Goal: Task Accomplishment & Management: Complete application form

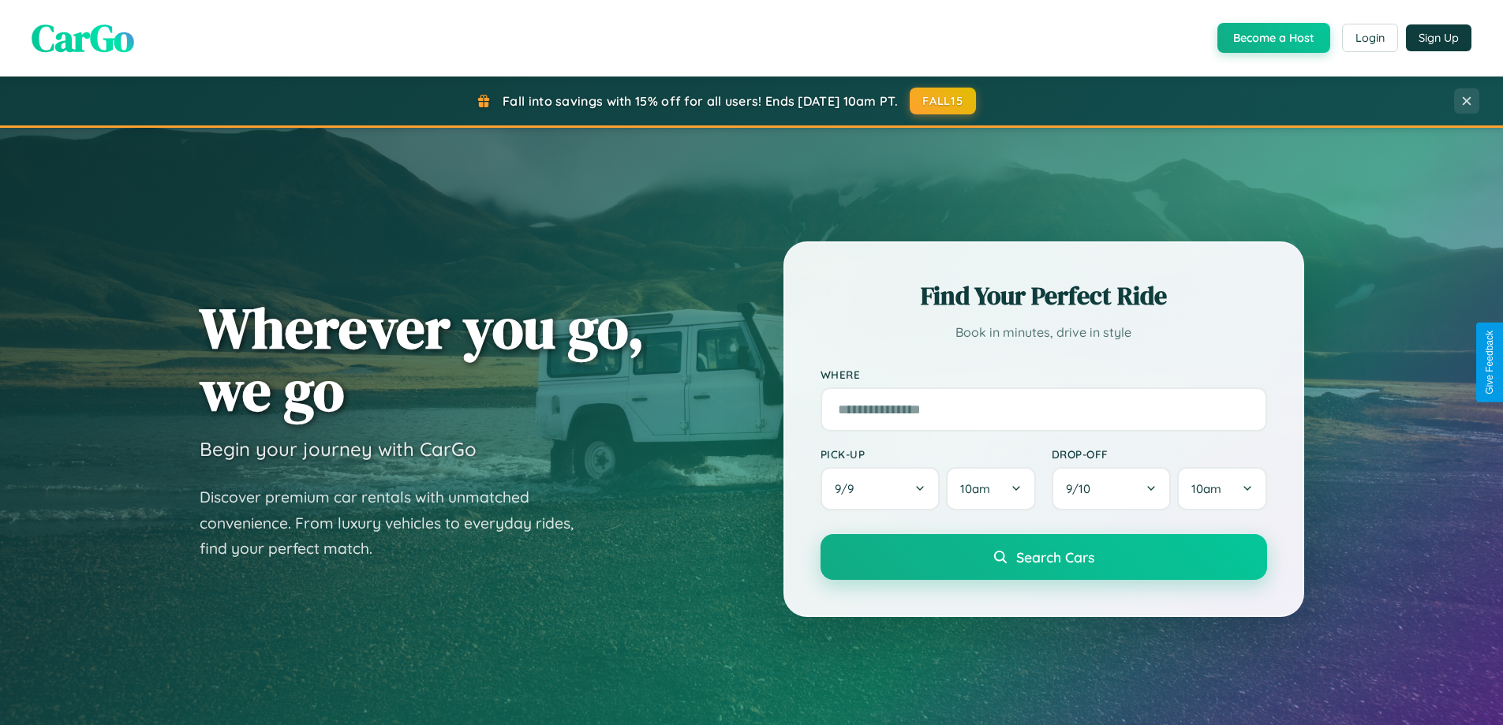
scroll to position [3036, 0]
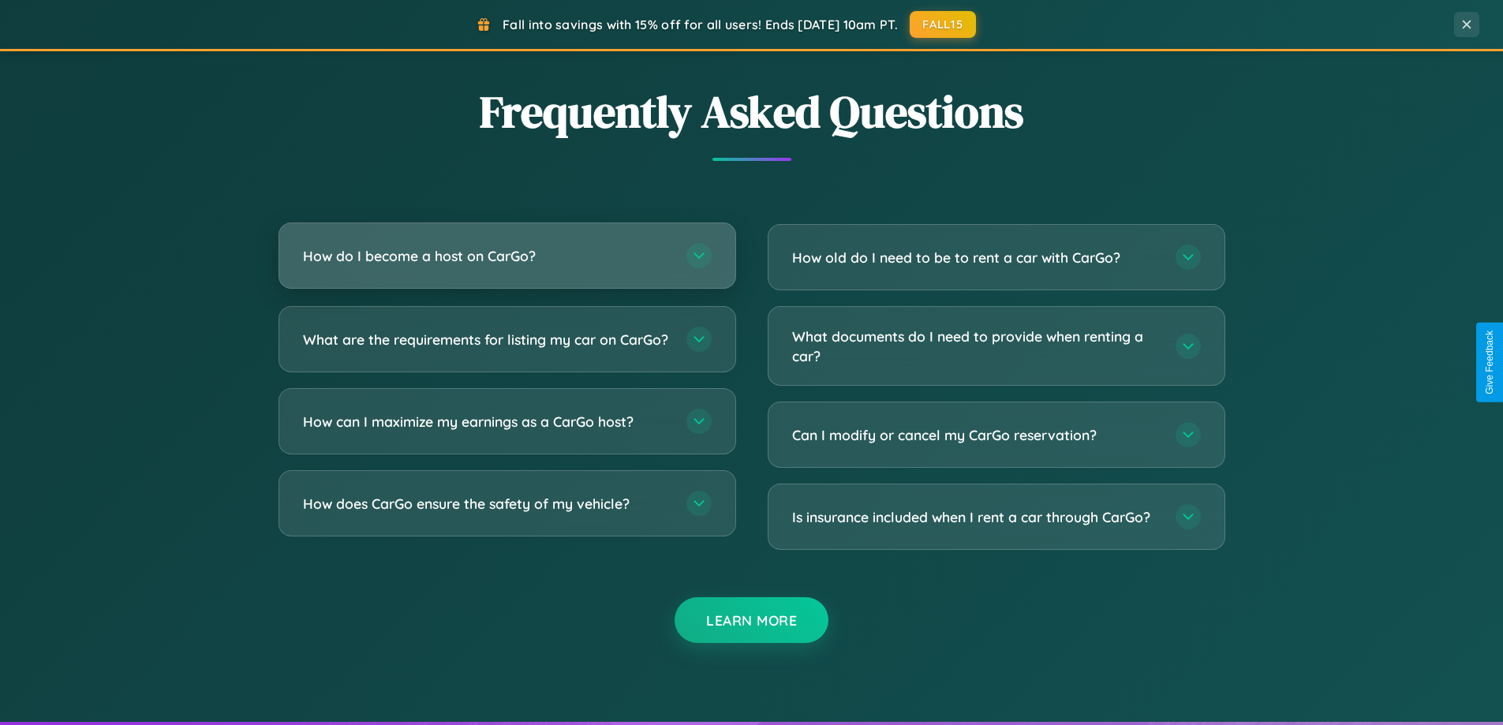
click at [507, 256] on h3 "How do I become a host on CarGo?" at bounding box center [487, 256] width 368 height 20
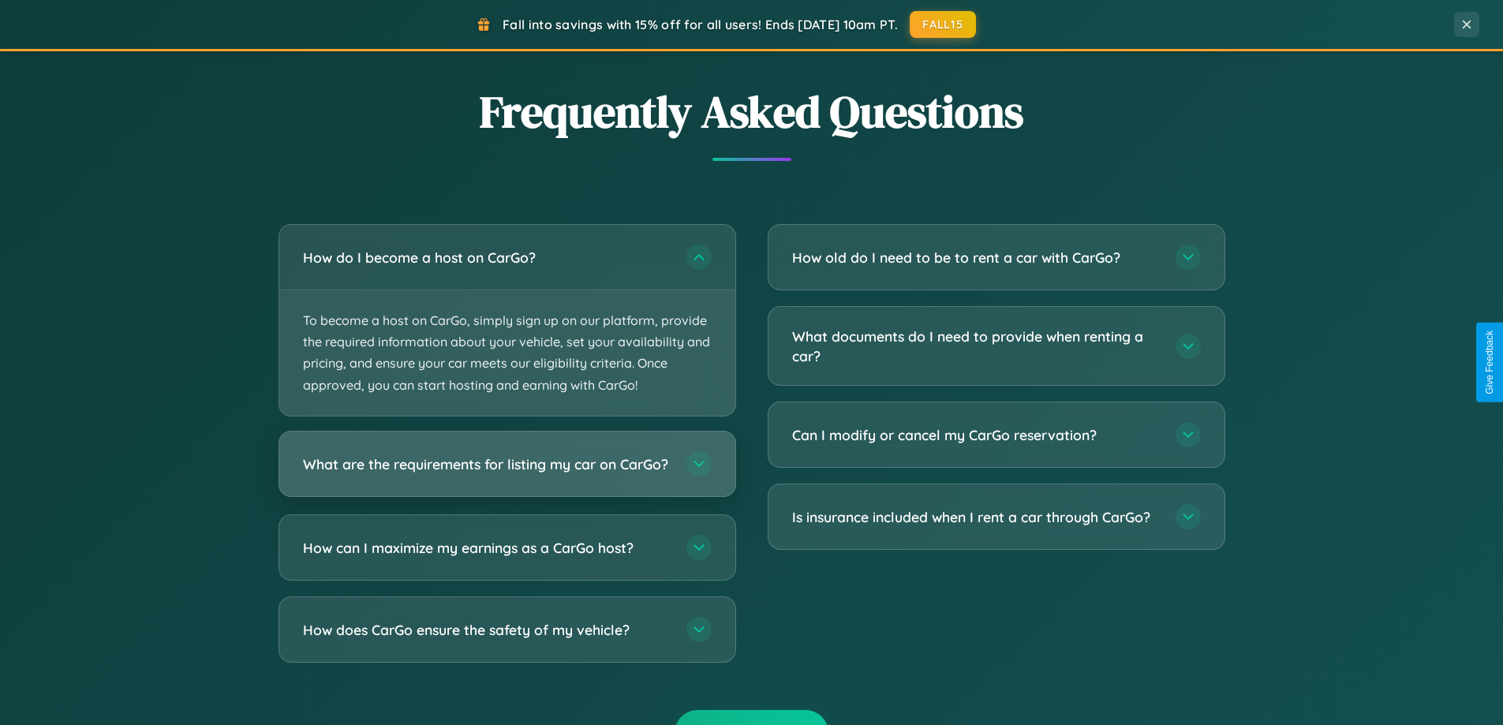
click at [507, 470] on h3 "What are the requirements for listing my car on CarGo?" at bounding box center [487, 464] width 368 height 20
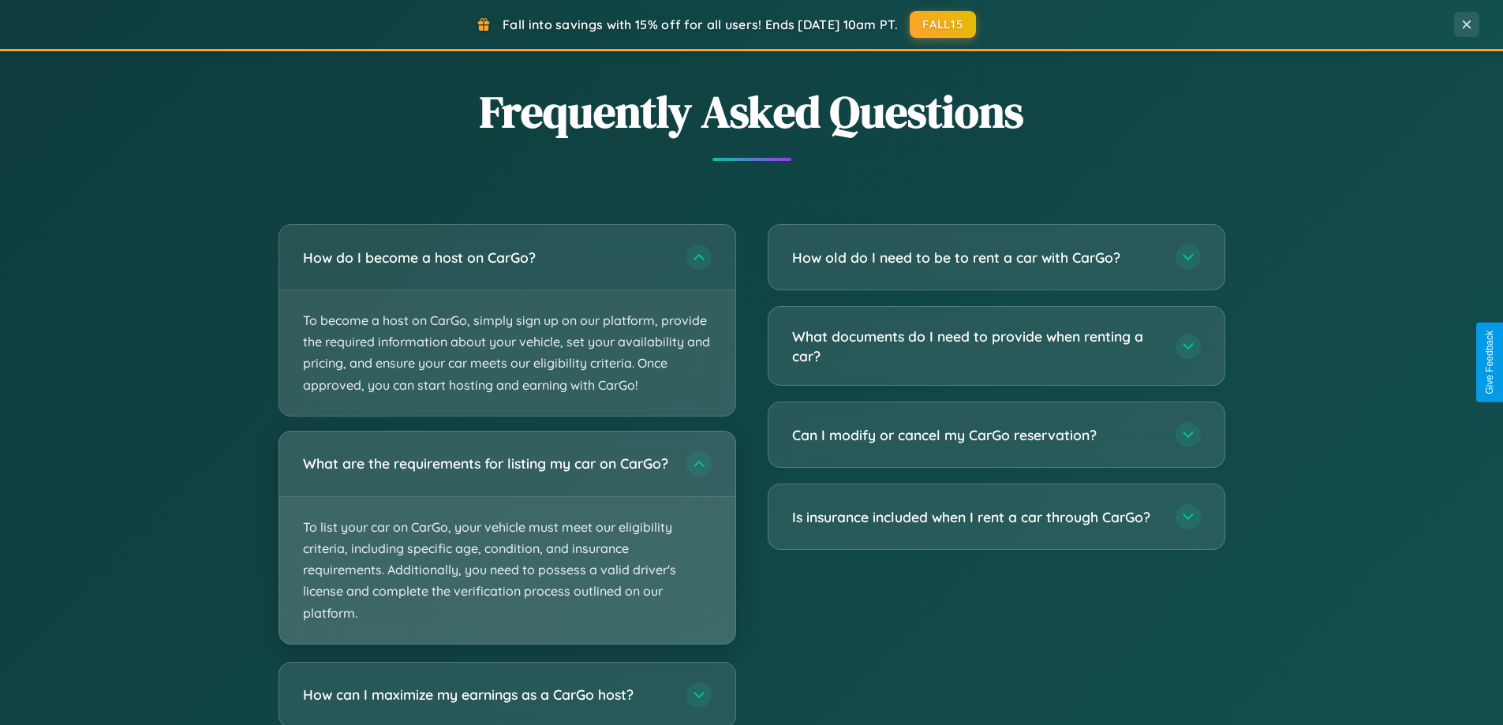
click at [507, 544] on p "To list your car on CarGo, your vehicle must meet our eligibility criteria, inc…" at bounding box center [507, 570] width 456 height 147
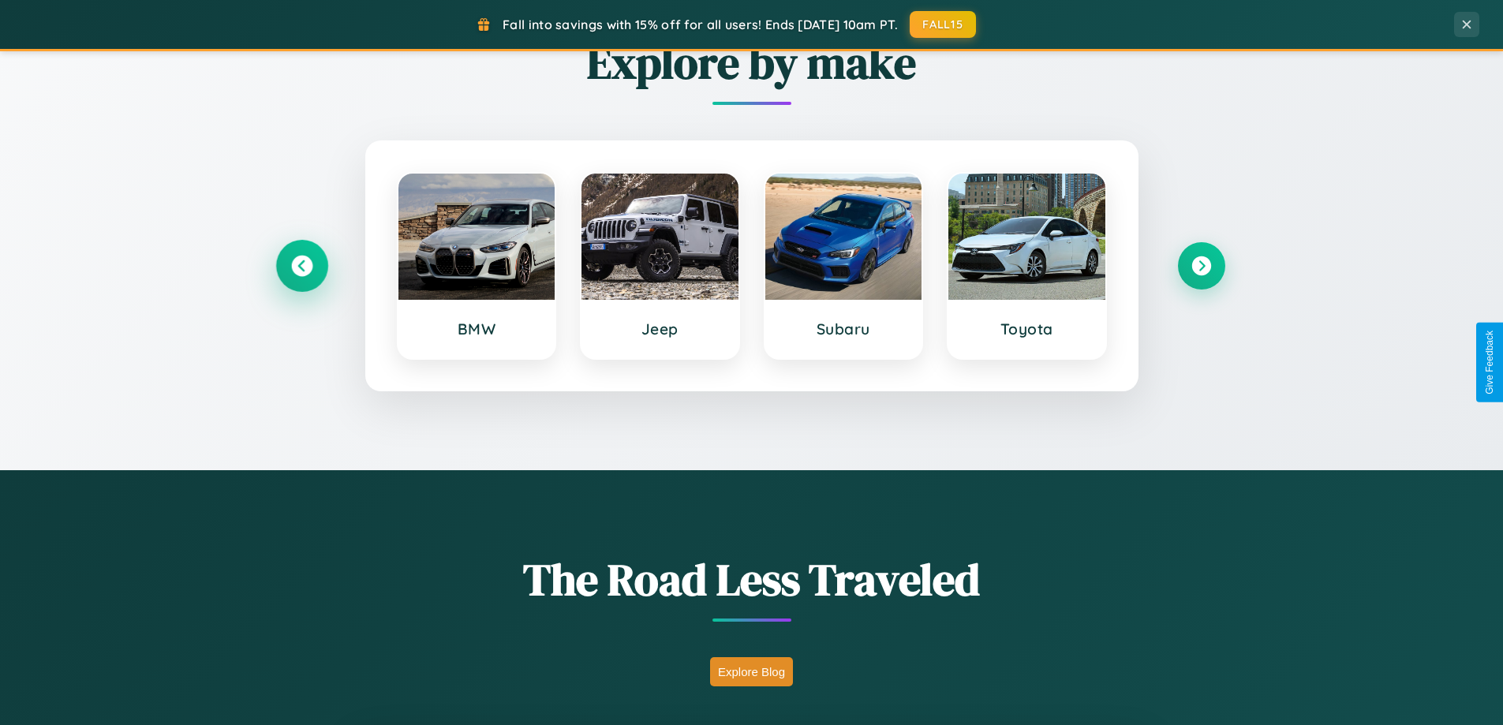
scroll to position [680, 0]
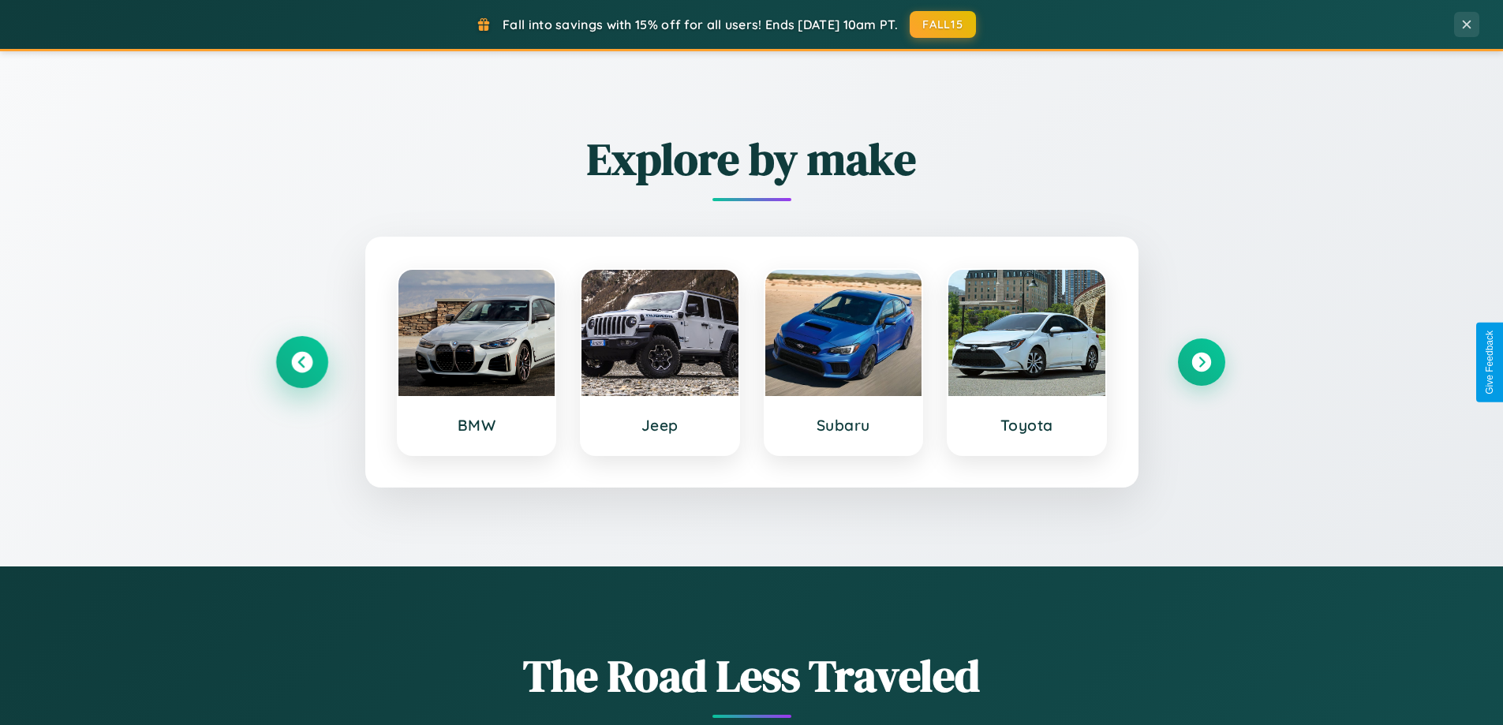
click at [301, 362] on icon at bounding box center [301, 362] width 21 height 21
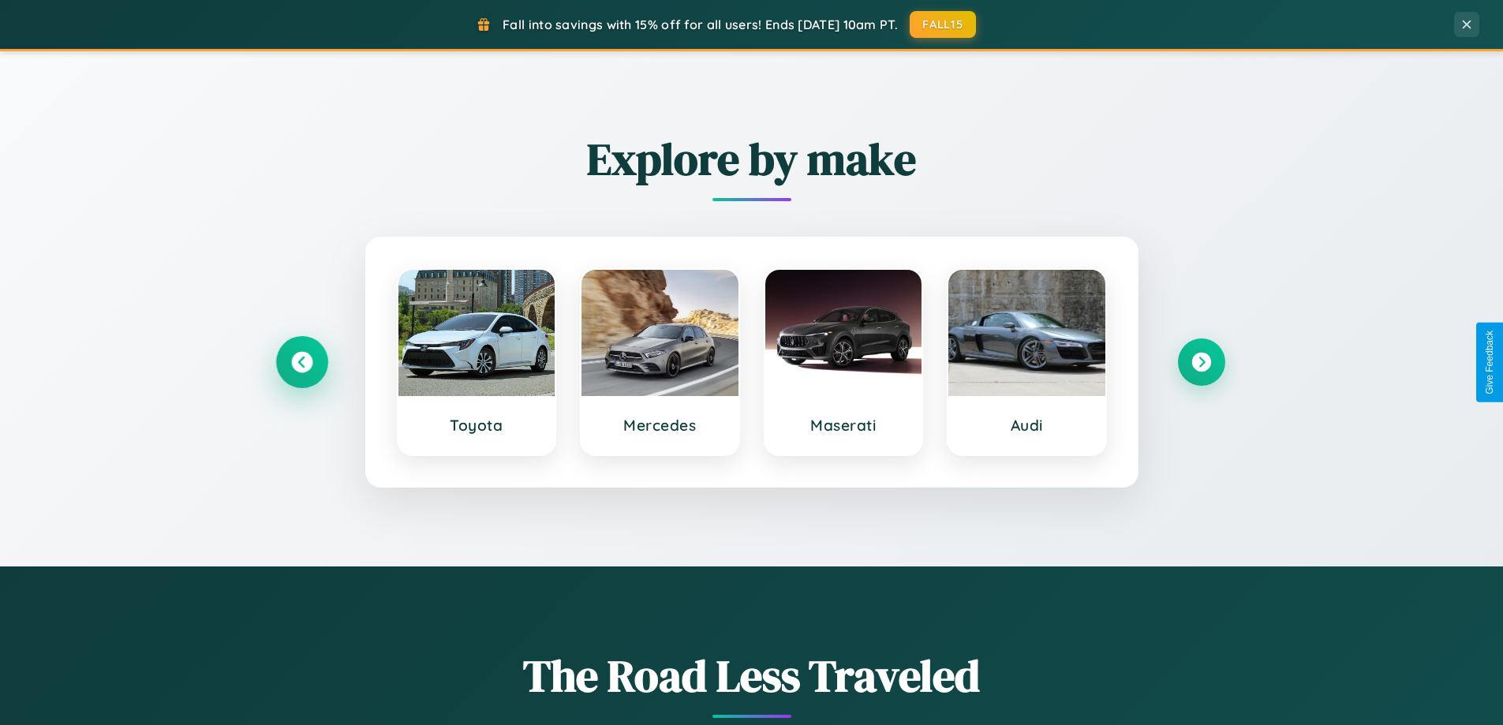
click at [301, 362] on icon at bounding box center [301, 362] width 21 height 21
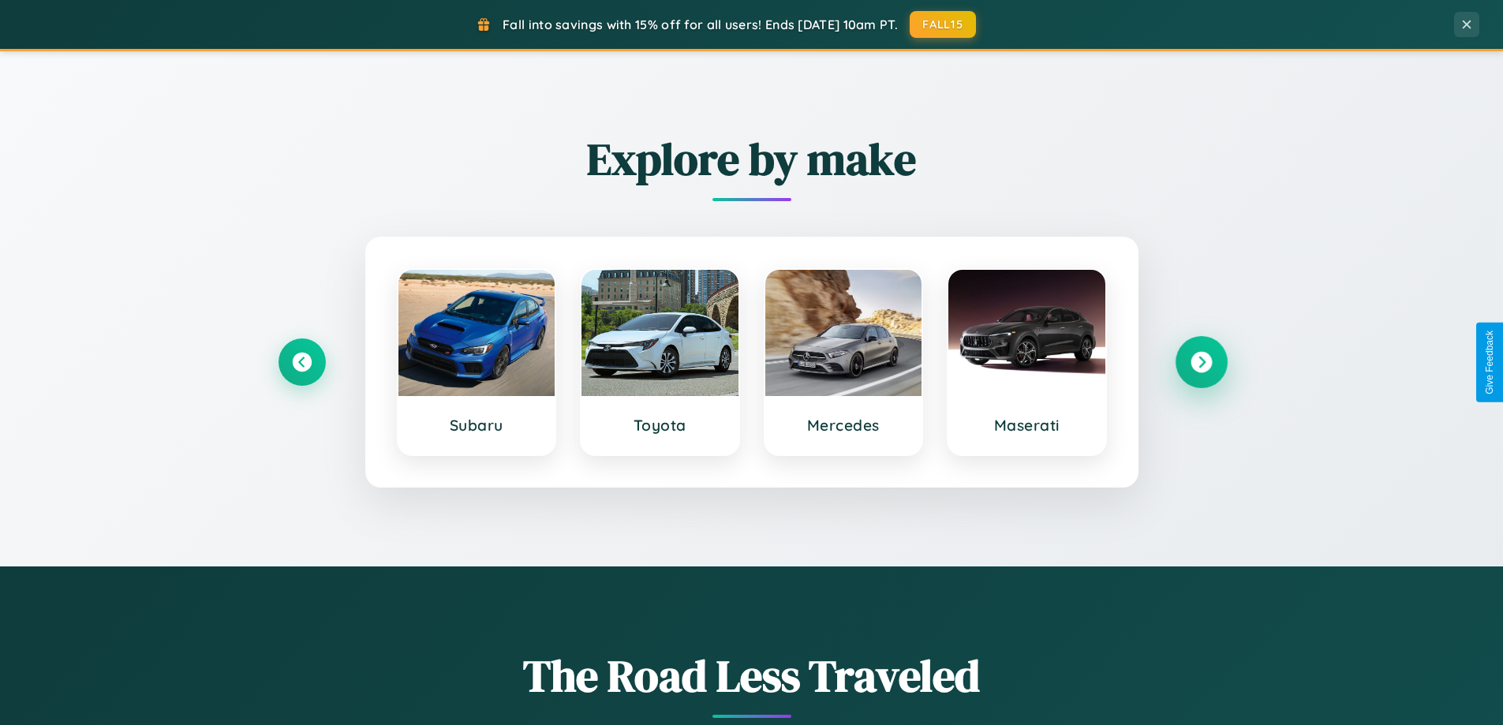
click at [1201, 362] on icon at bounding box center [1201, 362] width 21 height 21
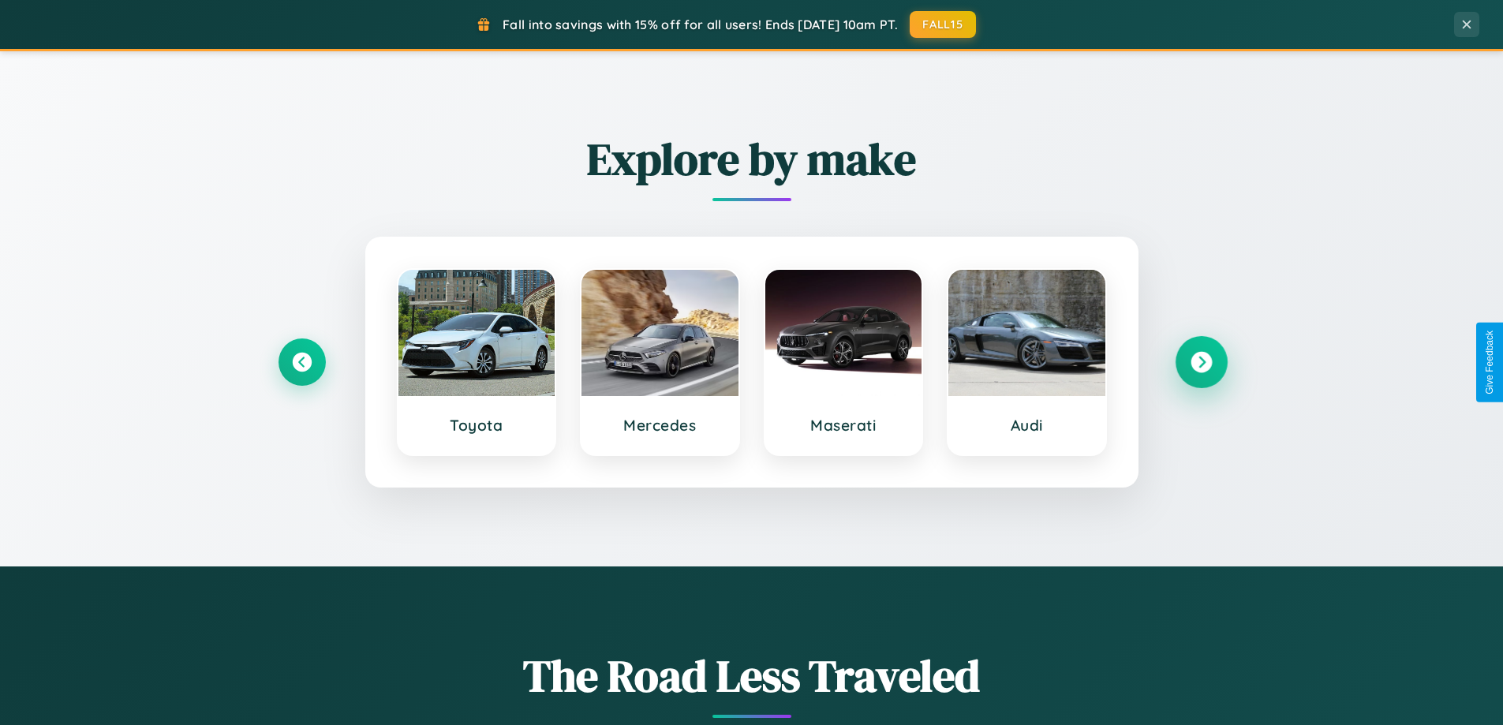
click at [1201, 362] on icon at bounding box center [1201, 362] width 21 height 21
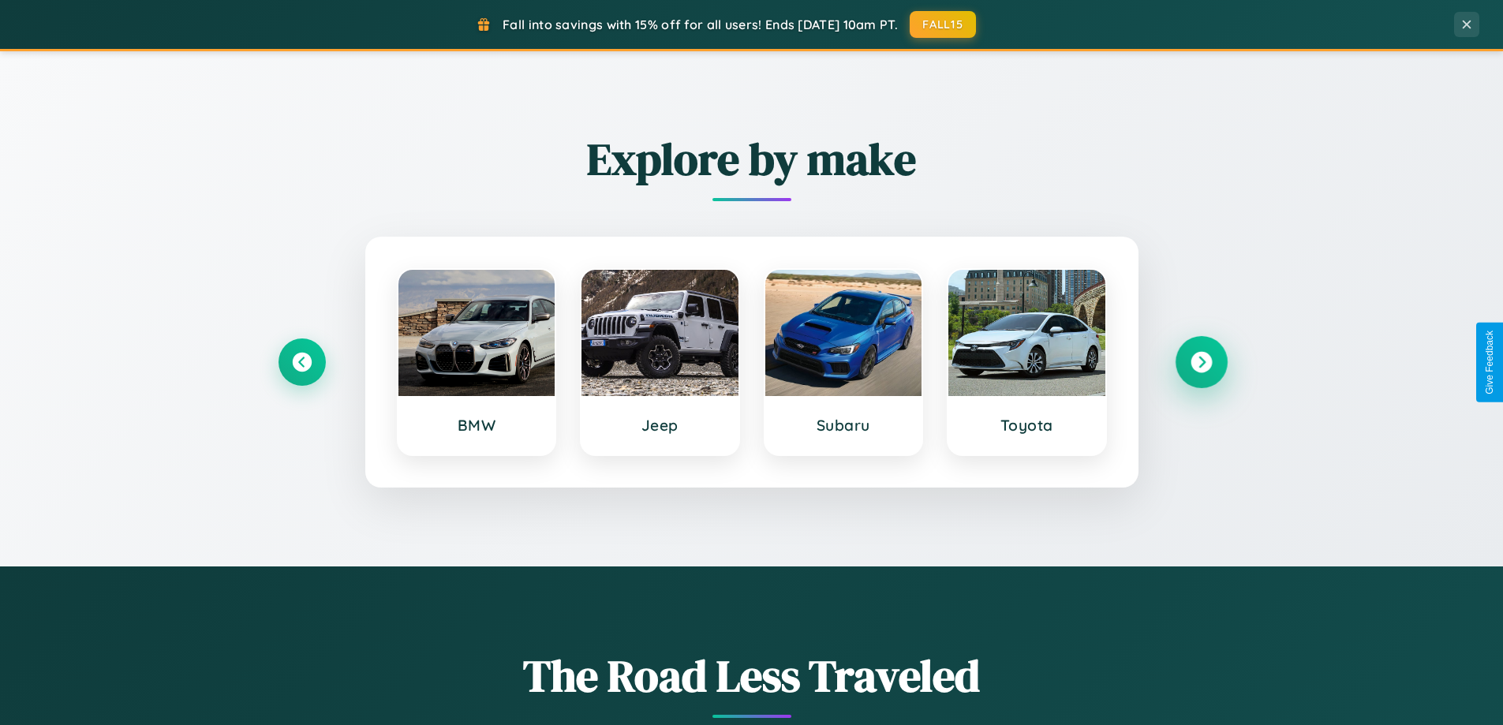
click at [1201, 362] on icon at bounding box center [1201, 362] width 21 height 21
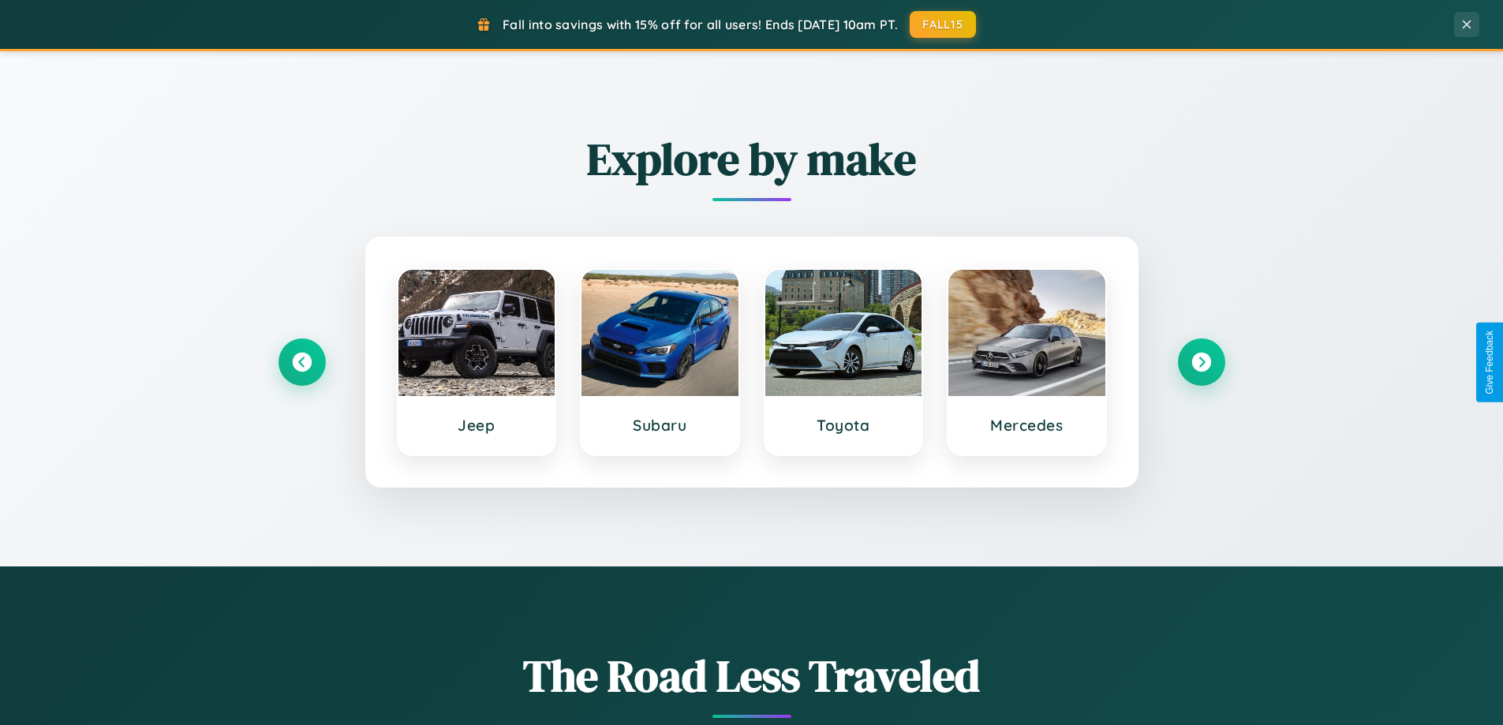
scroll to position [0, 0]
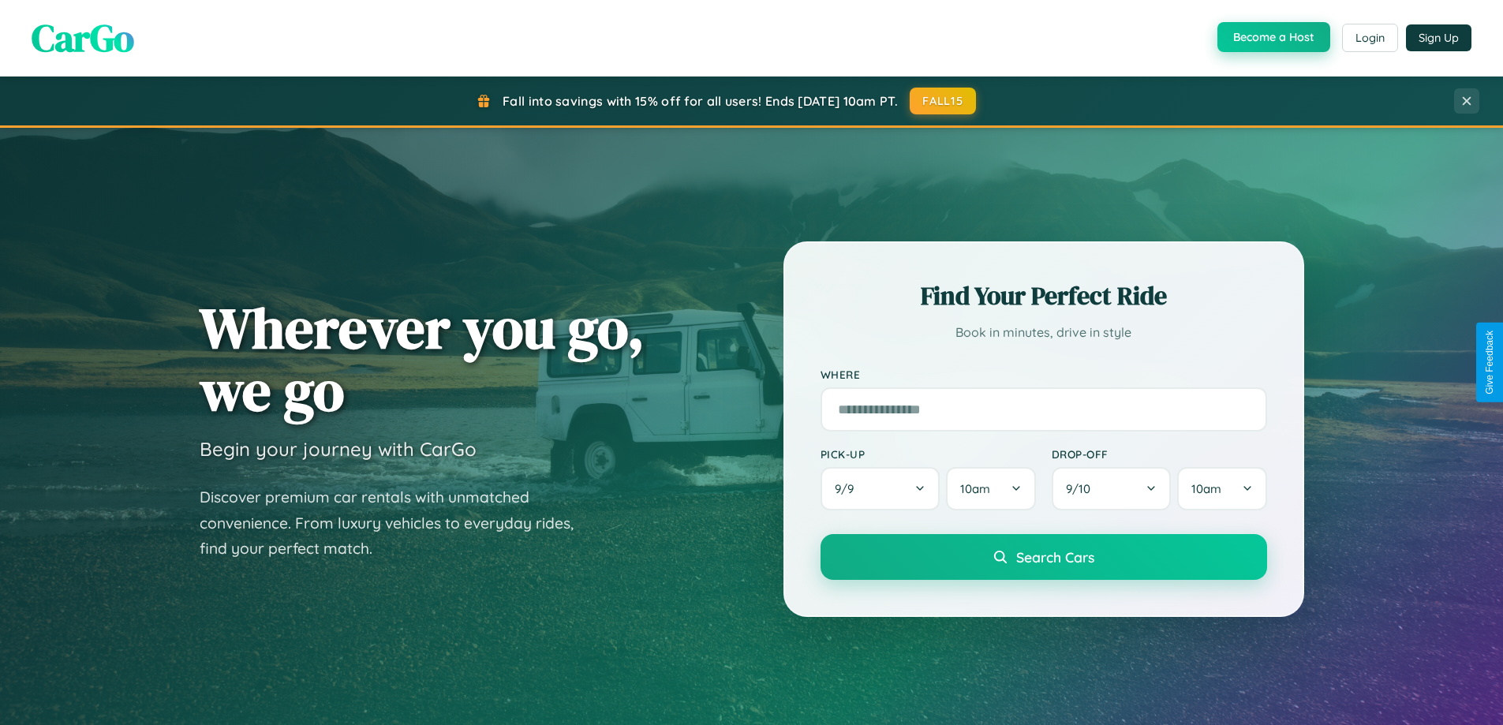
click at [1272, 38] on button "Become a Host" at bounding box center [1274, 37] width 113 height 30
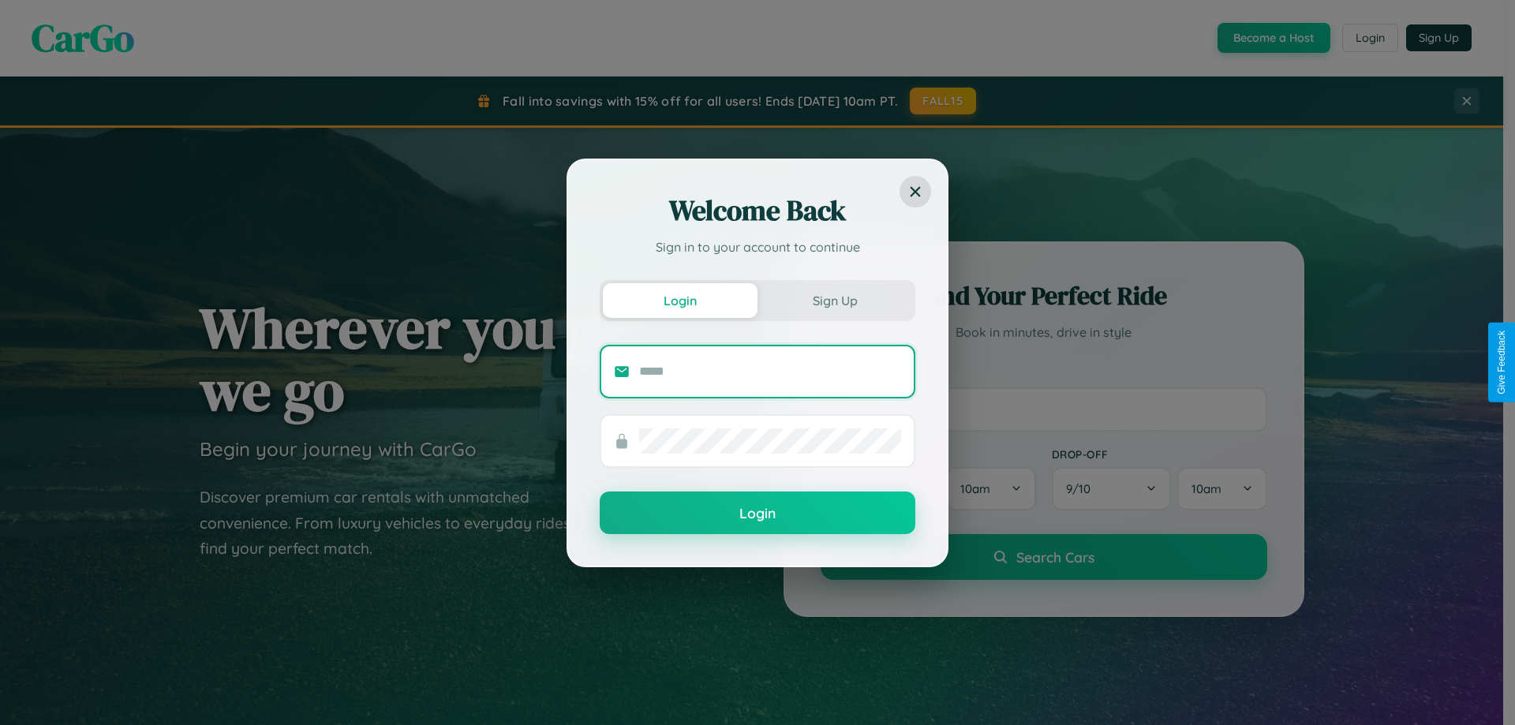
click at [770, 371] on input "text" at bounding box center [770, 371] width 262 height 25
type input "**********"
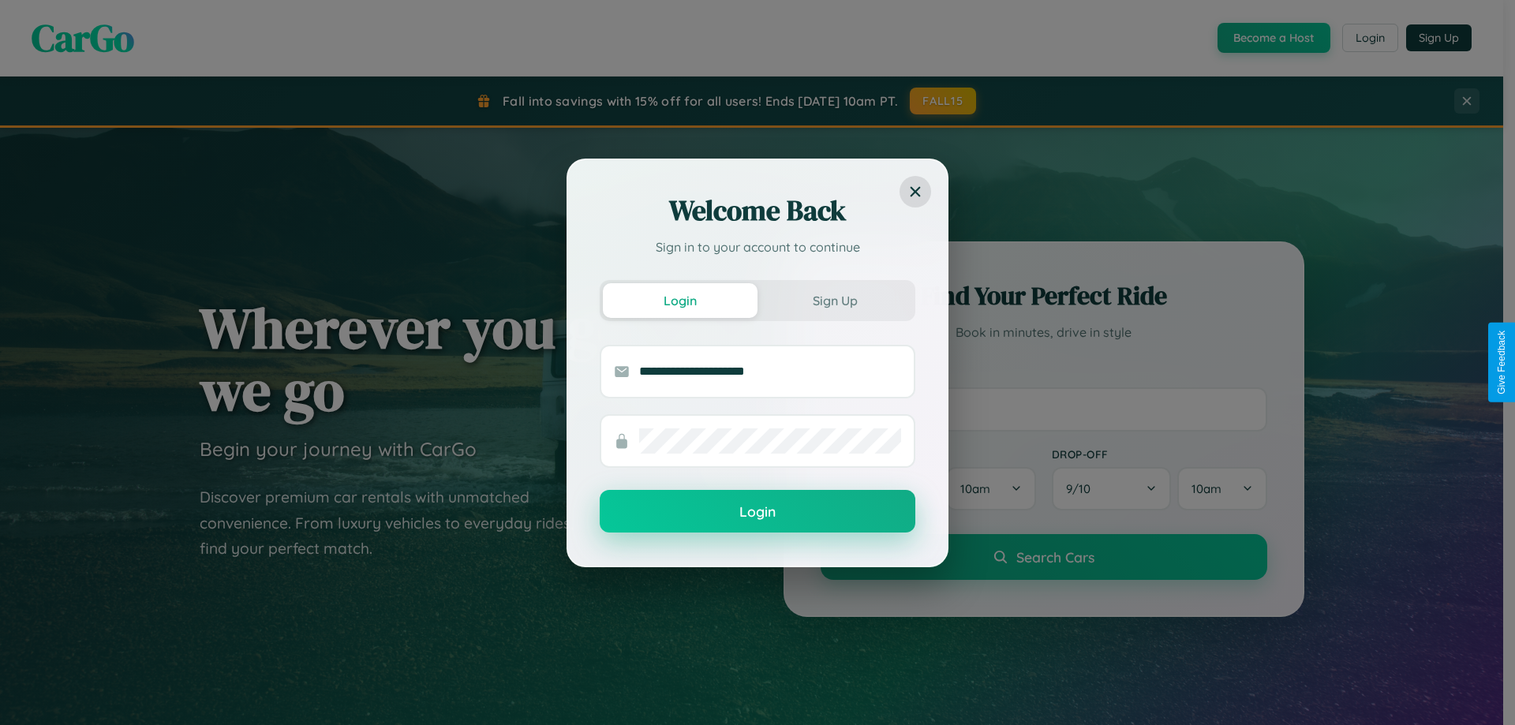
click at [758, 512] on button "Login" at bounding box center [758, 511] width 316 height 43
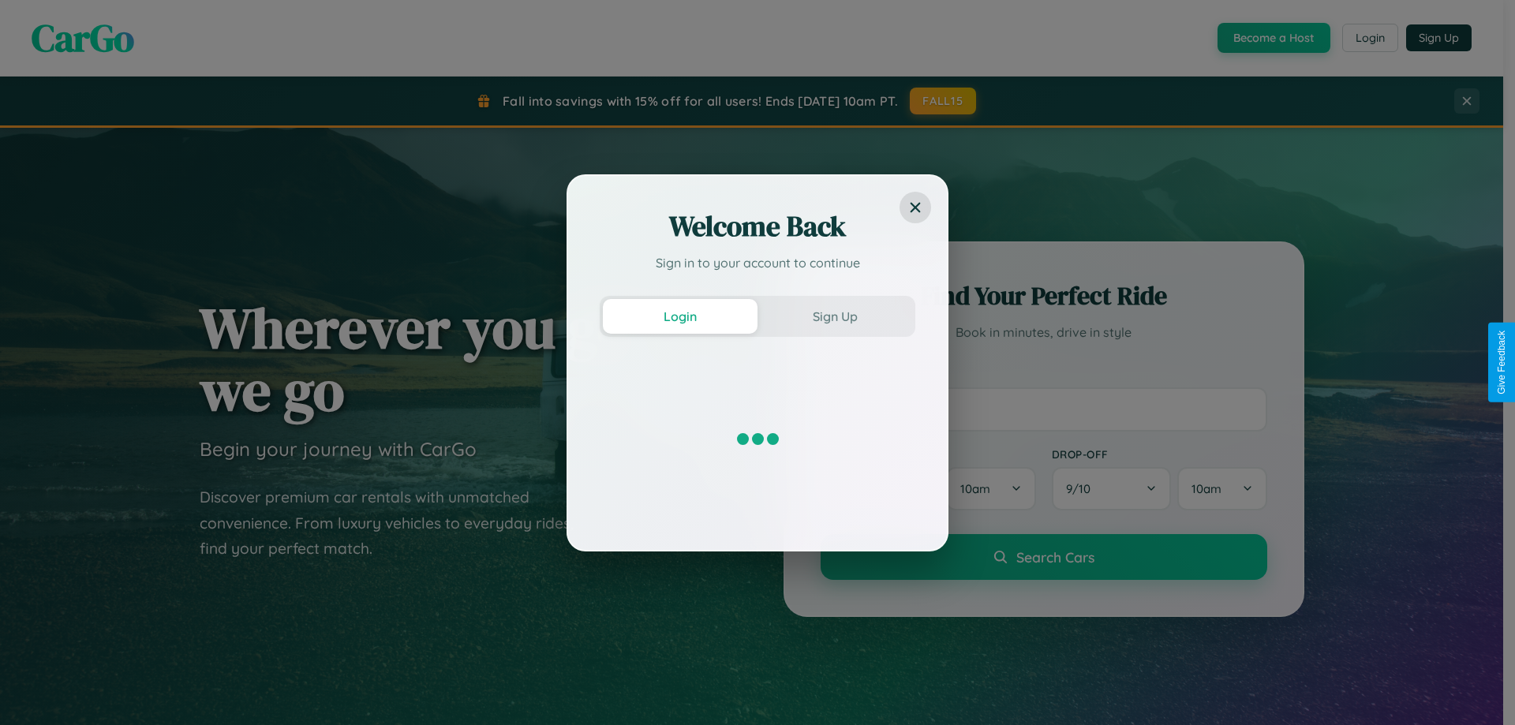
click at [1272, 38] on div "Welcome Back Sign in to your account to continue Login Sign Up" at bounding box center [757, 362] width 1515 height 725
click at [835, 316] on button "Sign Up" at bounding box center [835, 316] width 155 height 35
